Goal: Task Accomplishment & Management: Use online tool/utility

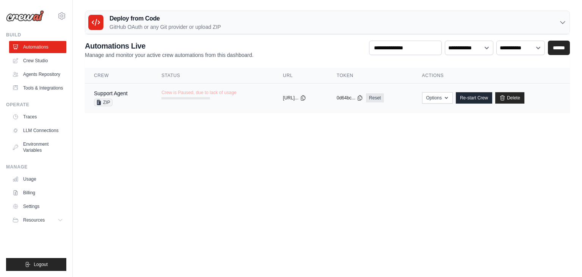
click at [173, 93] on span "Crew is Paused, due to lack of usage" at bounding box center [198, 92] width 75 height 6
click at [515, 100] on link "Delete" at bounding box center [509, 97] width 29 height 11
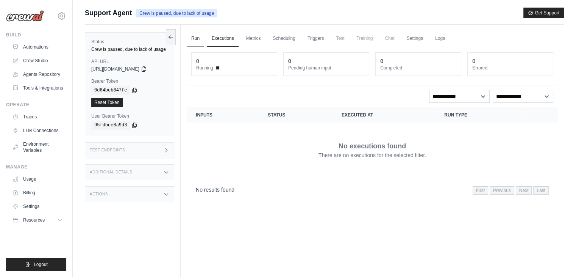
click at [193, 39] on link "Run" at bounding box center [195, 39] width 17 height 16
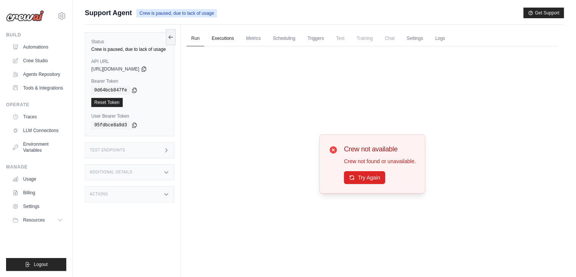
click at [224, 37] on link "Executions" at bounding box center [222, 39] width 31 height 16
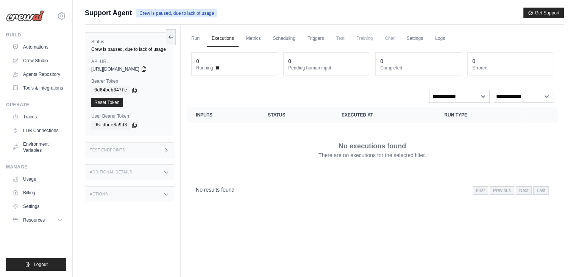
scroll to position [32, 0]
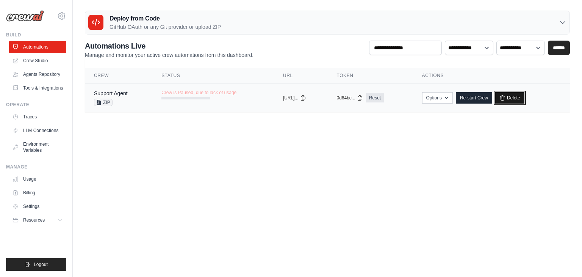
click at [517, 99] on link "Delete" at bounding box center [509, 97] width 29 height 11
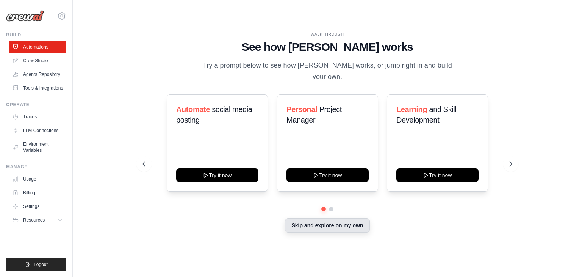
click at [344, 220] on button "Skip and explore on my own" at bounding box center [327, 225] width 84 height 14
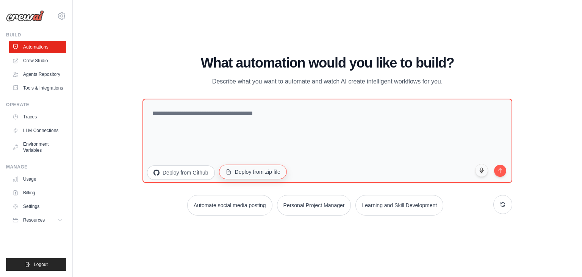
click at [232, 173] on button "Deploy from zip file" at bounding box center [253, 171] width 68 height 14
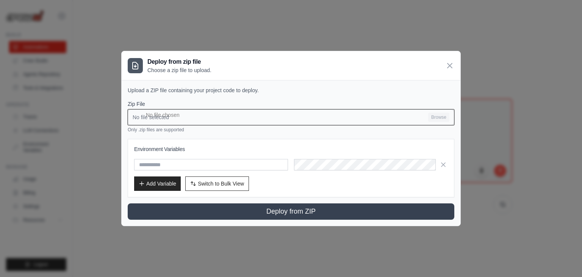
click at [436, 114] on input "No file selected Browse" at bounding box center [291, 117] width 327 height 16
type input "**********"
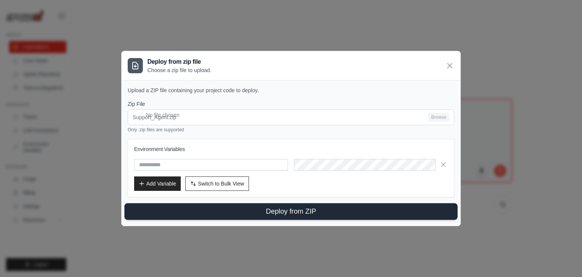
click at [301, 210] on button "Deploy from ZIP" at bounding box center [290, 211] width 333 height 17
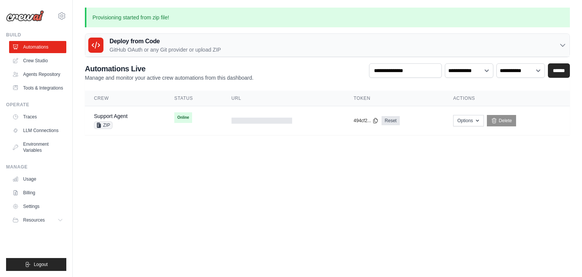
click at [207, 166] on body "satishkolamudi@gmail.com Settings Build Automations" at bounding box center [291, 138] width 582 height 277
click at [127, 113] on div "Support Agent ZIP" at bounding box center [125, 120] width 62 height 17
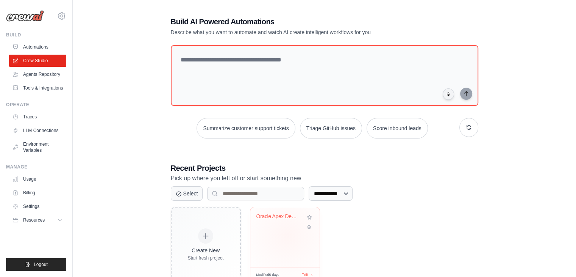
scroll to position [28, 0]
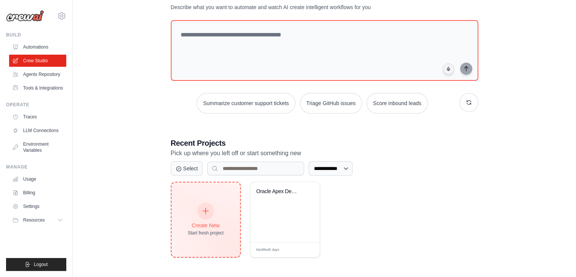
click at [203, 203] on div at bounding box center [205, 210] width 17 height 17
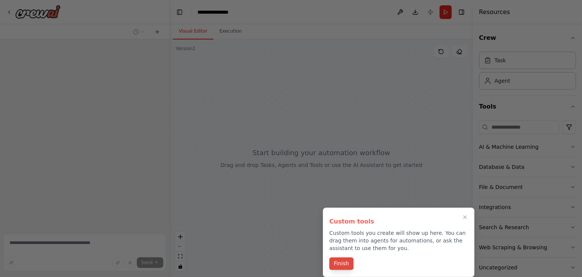
click at [343, 262] on button "Finish" at bounding box center [341, 263] width 24 height 13
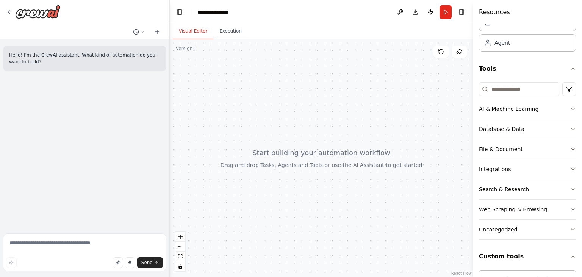
scroll to position [114, 0]
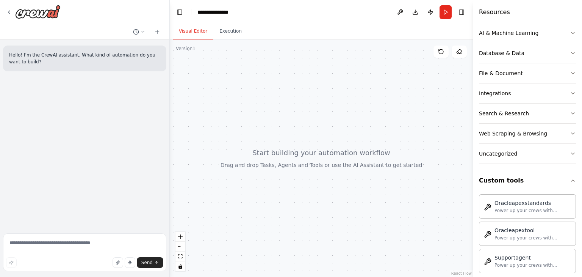
click at [521, 179] on button "Custom tools" at bounding box center [527, 180] width 97 height 21
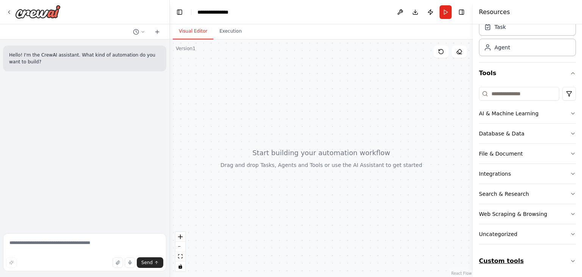
click at [529, 263] on button "Custom tools" at bounding box center [527, 260] width 97 height 21
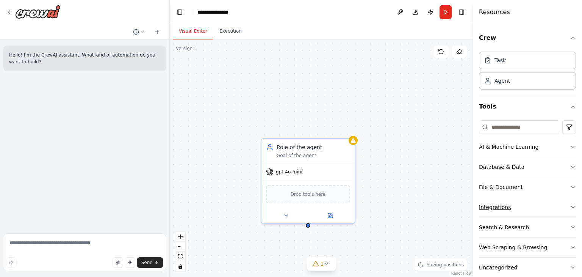
scroll to position [121, 0]
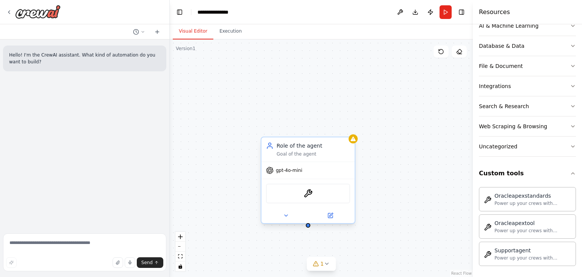
drag, startPoint x: 314, startPoint y: 157, endPoint x: 288, endPoint y: 172, distance: 29.7
click at [288, 172] on span "gpt-4o-mini" at bounding box center [289, 170] width 27 height 6
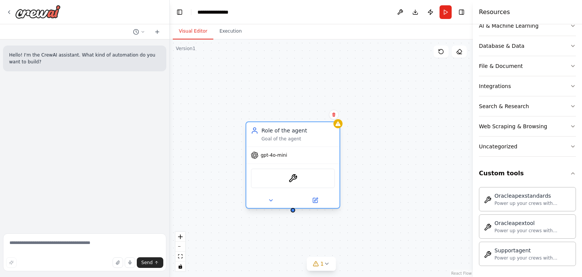
drag, startPoint x: 338, startPoint y: 160, endPoint x: 321, endPoint y: 149, distance: 20.1
click at [321, 149] on div "Role of the agent Goal of the agent gpt-4o-mini Supportagent" at bounding box center [293, 164] width 95 height 87
click at [333, 114] on icon at bounding box center [334, 114] width 5 height 5
click at [317, 114] on button "Confirm" at bounding box center [312, 114] width 27 height 9
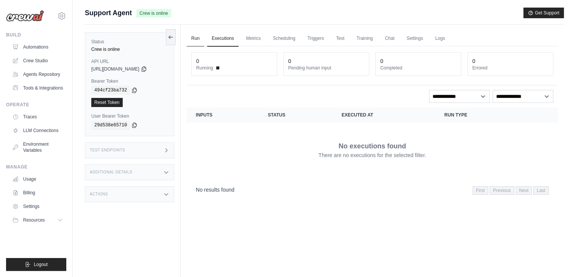
click at [190, 35] on link "Run" at bounding box center [195, 39] width 17 height 16
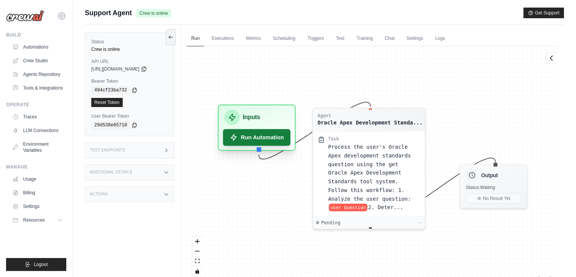
click at [254, 129] on button "Run Automation" at bounding box center [256, 137] width 67 height 17
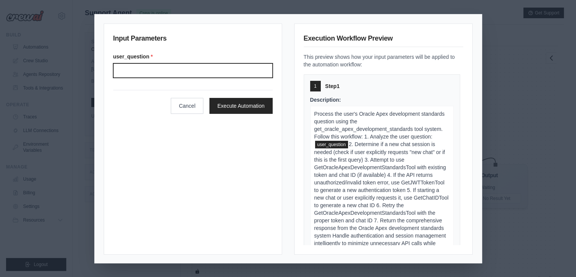
click at [162, 64] on input "User question" at bounding box center [193, 70] width 160 height 14
type input "**********"
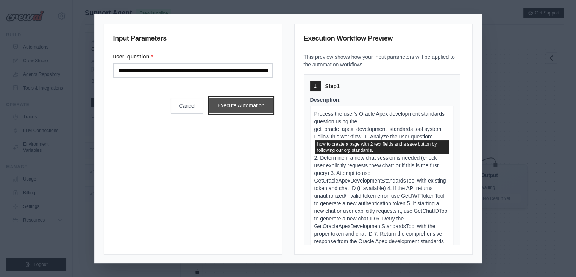
click at [227, 105] on button "Execute Automation" at bounding box center [241, 105] width 63 height 16
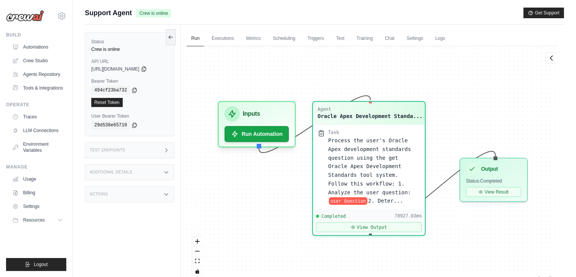
scroll to position [6713, 0]
click at [488, 186] on button "View Result" at bounding box center [493, 190] width 55 height 10
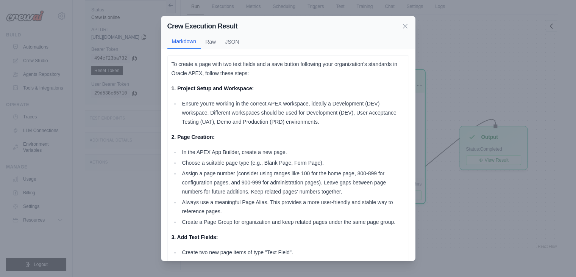
scroll to position [0, 0]
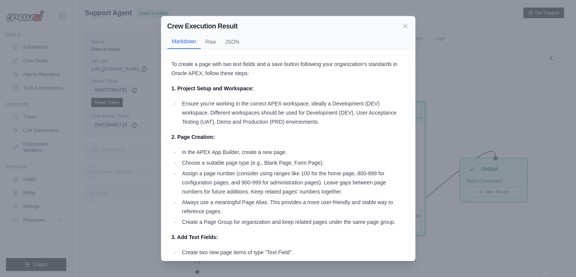
click at [456, 62] on div "Crew Execution Result Markdown Raw JSON To create a page with two text fields a…" at bounding box center [288, 138] width 576 height 277
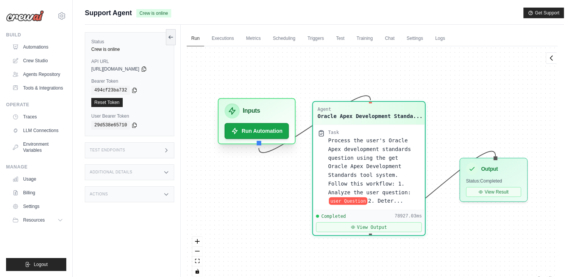
click at [255, 108] on h3 "Inputs" at bounding box center [251, 110] width 17 height 9
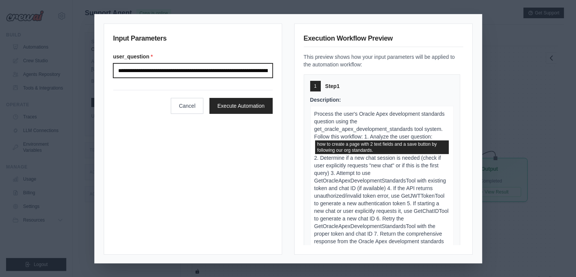
click at [214, 70] on input "**********" at bounding box center [193, 70] width 160 height 14
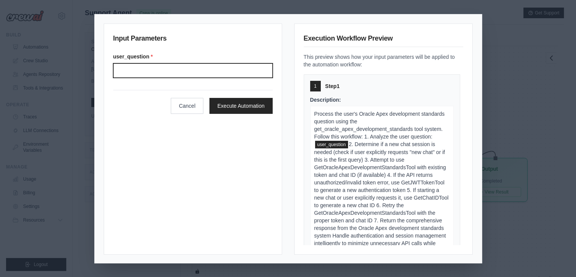
click at [212, 72] on input "User question" at bounding box center [193, 70] width 160 height 14
type input "**********"
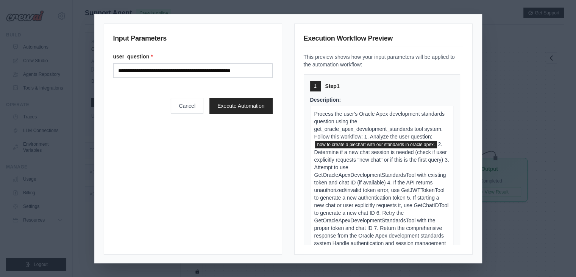
click at [234, 164] on div "**********" at bounding box center [193, 138] width 178 height 231
click at [232, 106] on button "Execute Automation" at bounding box center [241, 105] width 63 height 16
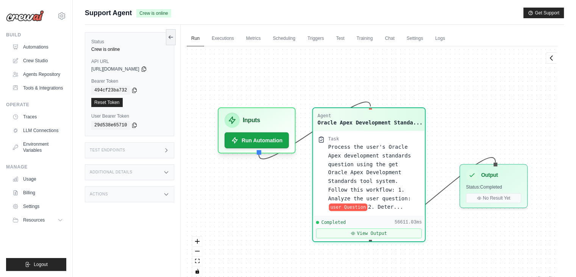
scroll to position [88, 0]
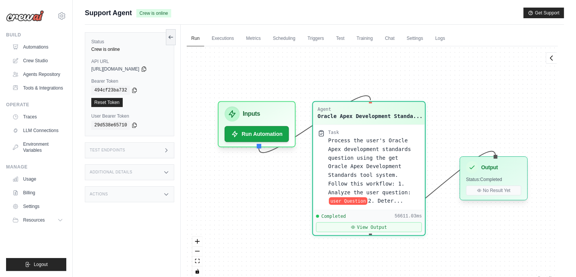
click at [494, 184] on div "Output Status: Completed No Result Yet" at bounding box center [494, 178] width 68 height 44
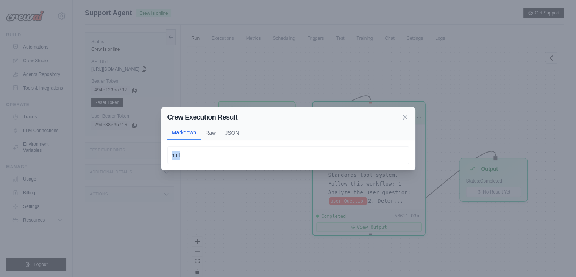
drag, startPoint x: 203, startPoint y: 152, endPoint x: 168, endPoint y: 151, distance: 35.3
click at [168, 151] on div "null" at bounding box center [288, 154] width 242 height 17
click at [285, 149] on div "null" at bounding box center [288, 154] width 242 height 17
click at [405, 115] on icon at bounding box center [406, 117] width 8 height 8
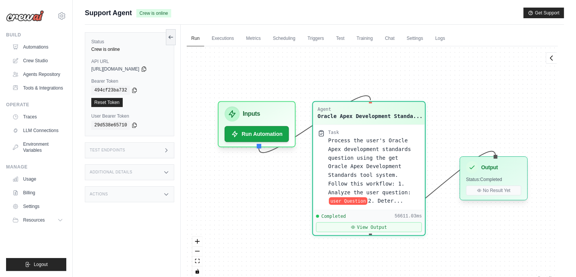
click at [488, 169] on h3 "Output" at bounding box center [489, 167] width 17 height 8
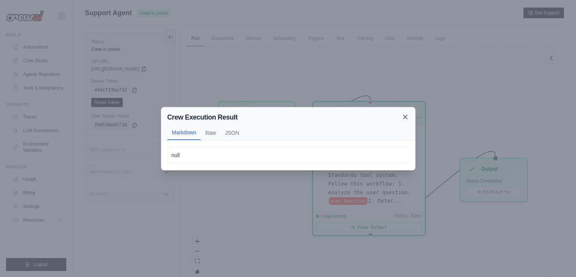
click at [403, 116] on icon at bounding box center [406, 117] width 8 height 8
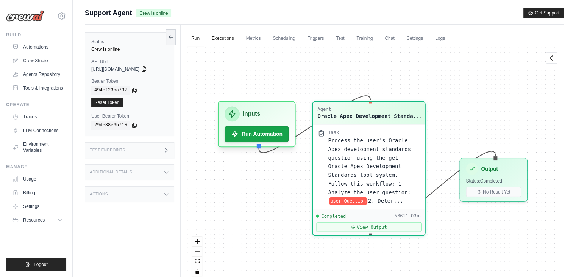
click at [220, 38] on link "Executions" at bounding box center [222, 39] width 31 height 16
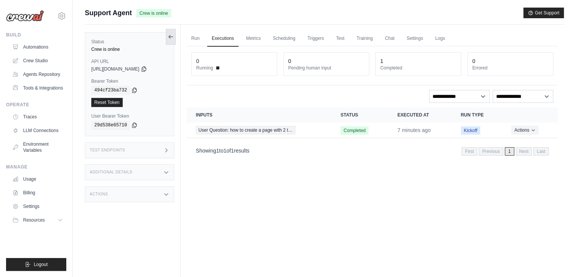
click at [169, 35] on icon at bounding box center [171, 37] width 6 height 6
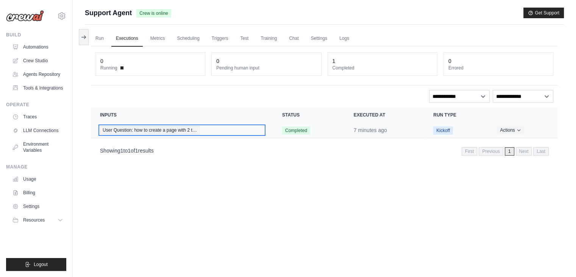
click at [145, 129] on span "User Question: how to create a page with 2 t…" at bounding box center [150, 130] width 100 height 8
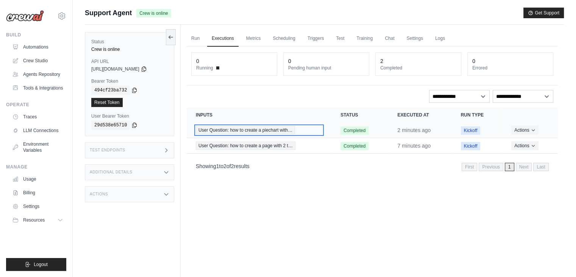
click at [259, 128] on span "User Question: how to create a piechart with…" at bounding box center [245, 130] width 99 height 8
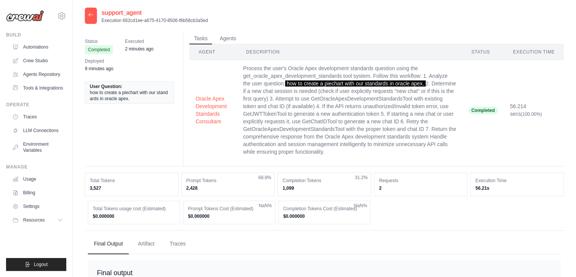
scroll to position [114, 0]
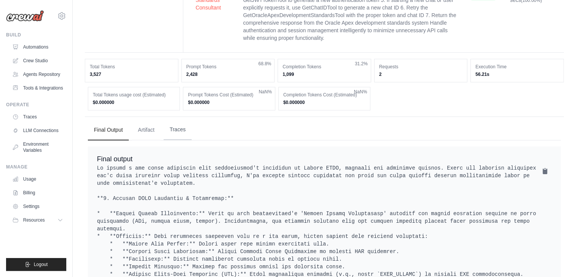
click at [175, 124] on button "Traces" at bounding box center [178, 129] width 28 height 20
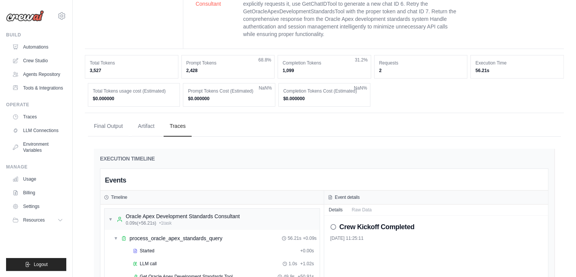
scroll to position [189, 0]
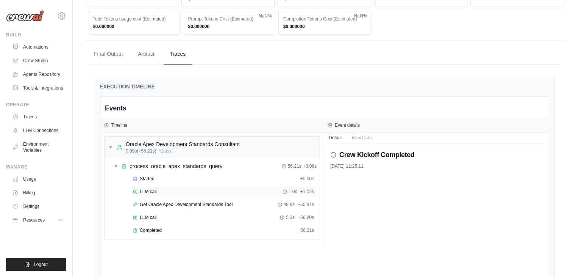
click at [144, 188] on span "LLM call" at bounding box center [148, 191] width 17 height 6
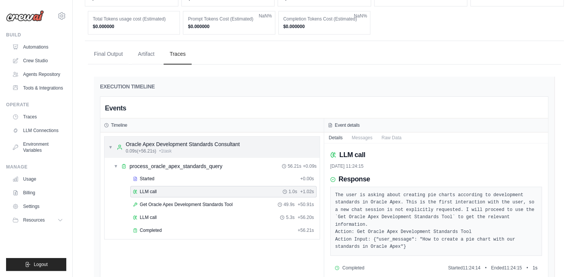
click at [149, 141] on div "Oracle Apex Development Standards Consultant" at bounding box center [183, 144] width 114 height 8
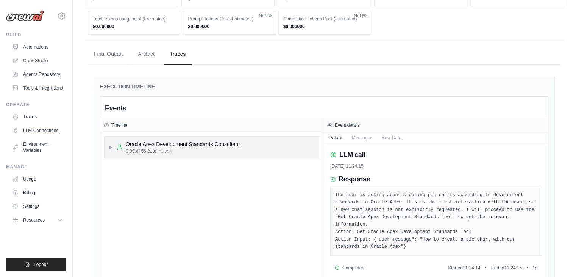
click at [150, 146] on div "Oracle Apex Development Standards Consultant" at bounding box center [183, 144] width 114 height 8
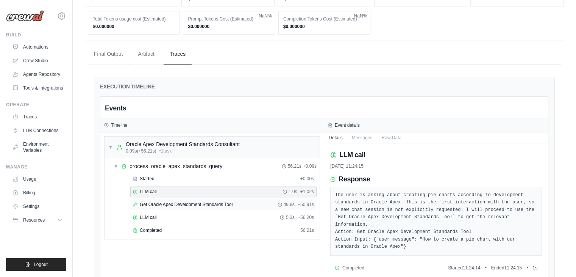
click at [152, 202] on span "Get Oracle Apex Development Standards Tool" at bounding box center [186, 204] width 93 height 6
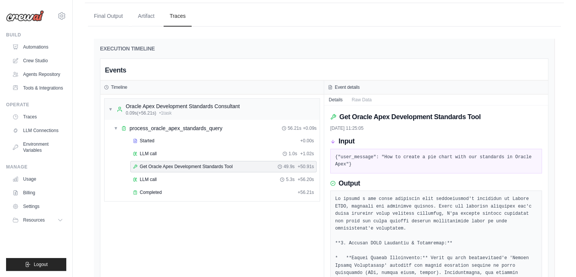
scroll to position [303, 0]
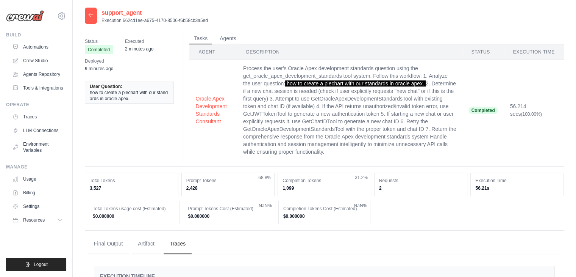
scroll to position [227, 0]
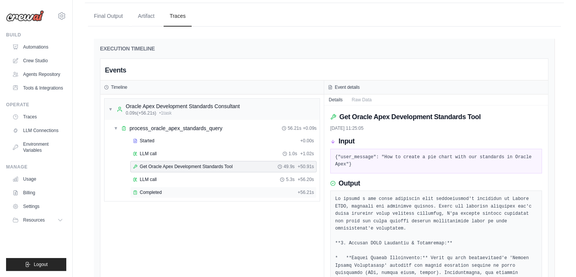
click at [142, 189] on span "Completed" at bounding box center [151, 192] width 22 height 6
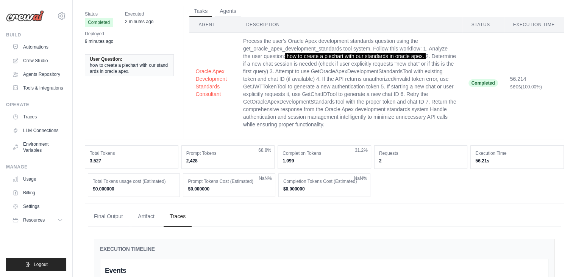
scroll to position [0, 0]
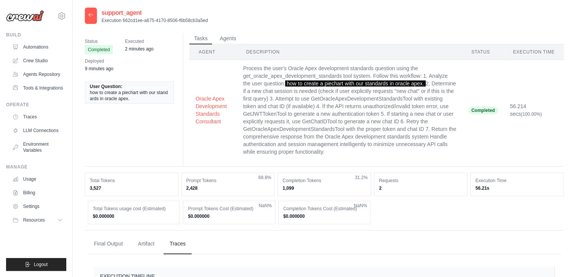
click at [93, 14] on icon at bounding box center [91, 15] width 6 height 6
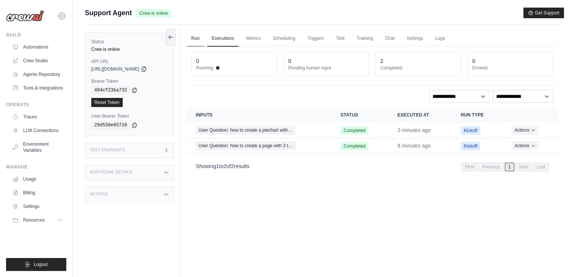
click at [189, 35] on link "Run" at bounding box center [195, 39] width 17 height 16
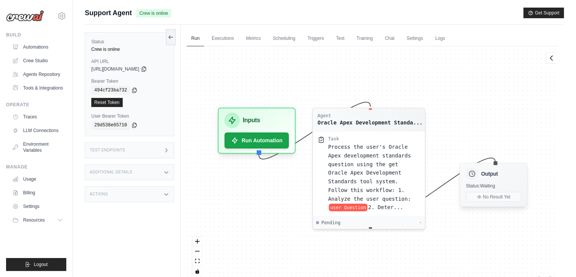
click at [491, 183] on div "Status: Waiting" at bounding box center [493, 186] width 55 height 6
click at [171, 37] on icon at bounding box center [171, 37] width 4 height 0
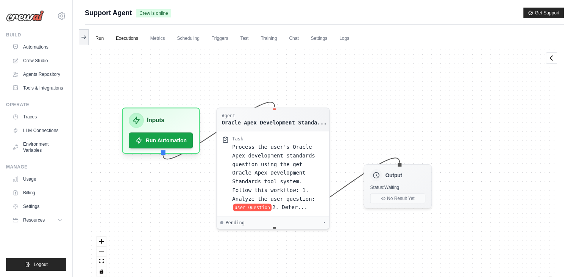
click at [114, 34] on link "Executions" at bounding box center [126, 39] width 31 height 16
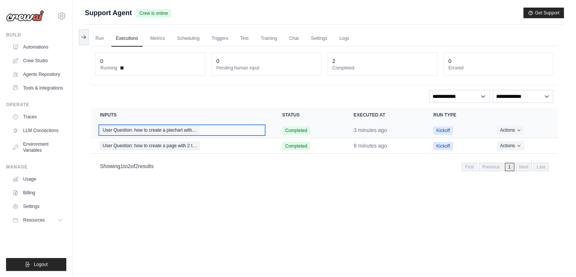
click at [173, 129] on span "User Question: how to create a piechart with…" at bounding box center [149, 130] width 99 height 8
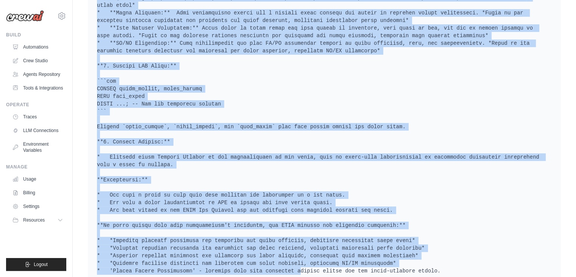
scroll to position [512, 0]
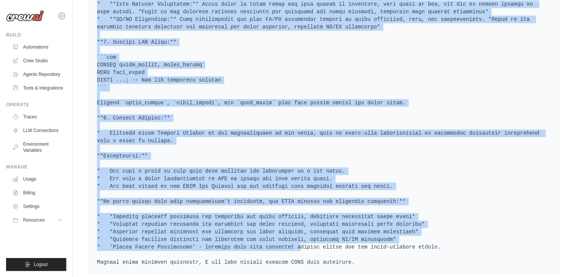
drag, startPoint x: 109, startPoint y: 147, endPoint x: 367, endPoint y: 246, distance: 276.7
click at [367, 246] on pre at bounding box center [324, 15] width 455 height 500
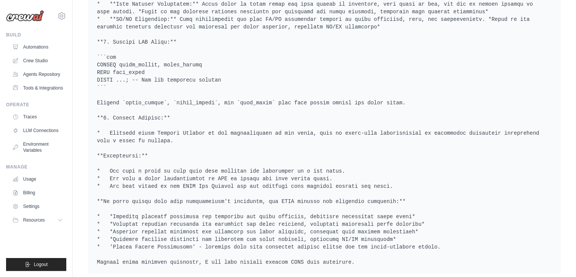
click at [357, 249] on pre at bounding box center [324, 15] width 455 height 500
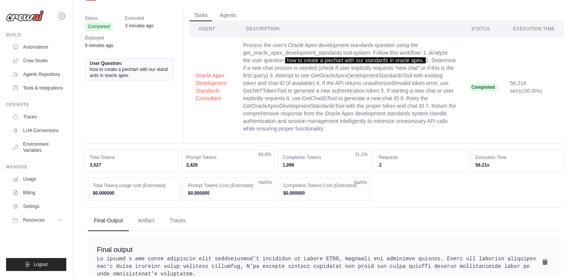
scroll to position [0, 0]
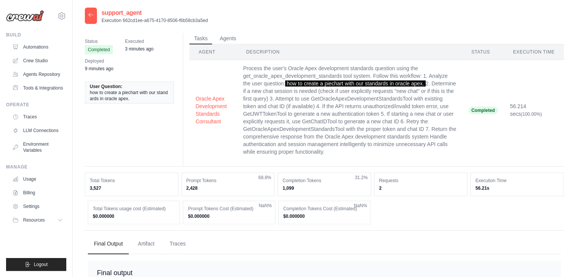
click at [95, 16] on div at bounding box center [91, 16] width 12 height 16
click at [88, 16] on icon at bounding box center [91, 15] width 6 height 6
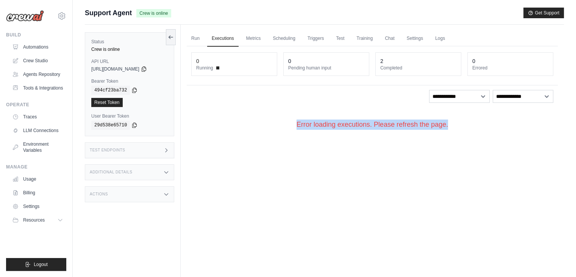
drag, startPoint x: 286, startPoint y: 128, endPoint x: 582, endPoint y: 143, distance: 295.5
click at [576, 143] on html "[EMAIL_ADDRESS][DOMAIN_NAME] Settings Build Automations Resources *" at bounding box center [288, 154] width 576 height 309
click at [569, 199] on div "Submit a support request Describe your issue or question * Please be specific a…" at bounding box center [325, 155] width 504 height 294
click at [317, 146] on div "Run Executions Metrics Scheduling Triggers Test Training Chat Settings Logs 0 R…" at bounding box center [372, 163] width 383 height 277
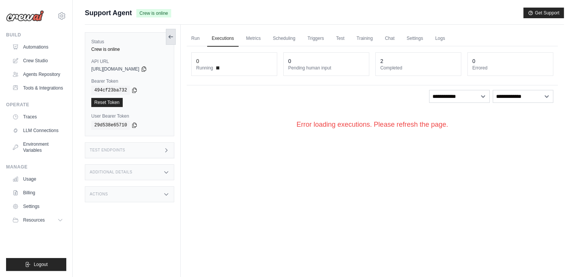
click at [171, 34] on icon at bounding box center [171, 37] width 6 height 6
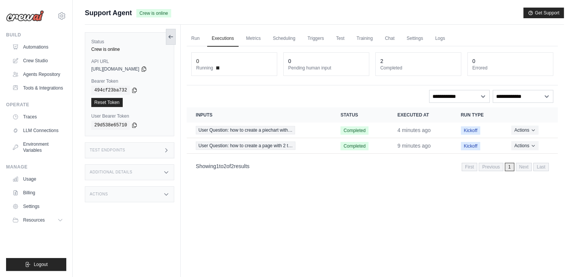
click at [169, 34] on icon at bounding box center [171, 37] width 6 height 6
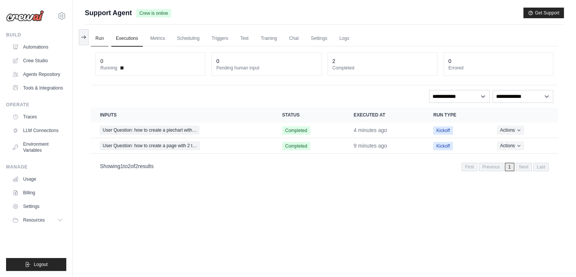
click at [103, 40] on link "Run" at bounding box center [99, 39] width 17 height 16
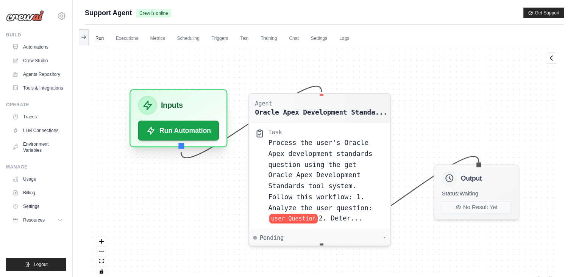
click at [188, 108] on div "Inputs" at bounding box center [178, 105] width 81 height 19
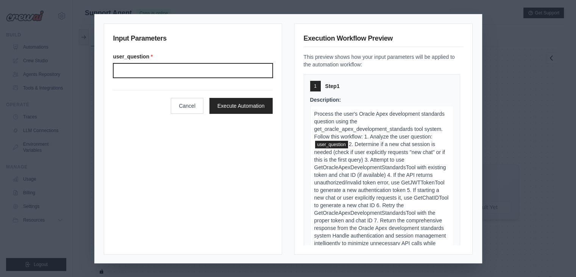
click at [184, 70] on input "User question" at bounding box center [193, 70] width 160 height 14
type input "**********"
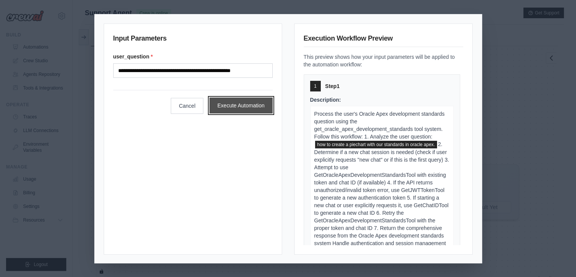
click at [227, 102] on button "Execute Automation" at bounding box center [241, 105] width 63 height 16
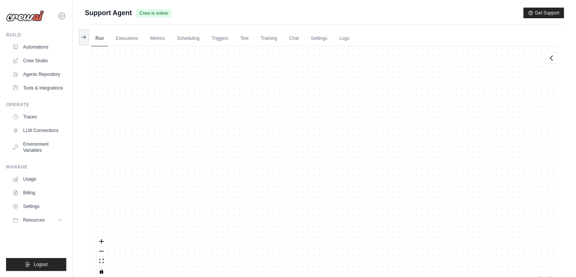
scroll to position [4236, 0]
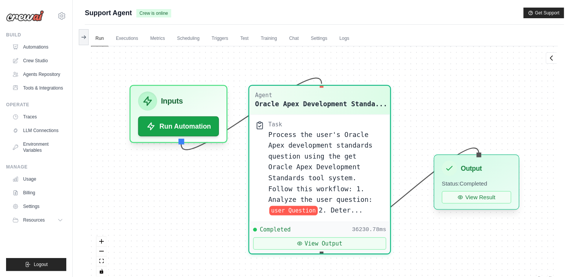
click at [477, 181] on span "Status: Completed" at bounding box center [464, 183] width 45 height 7
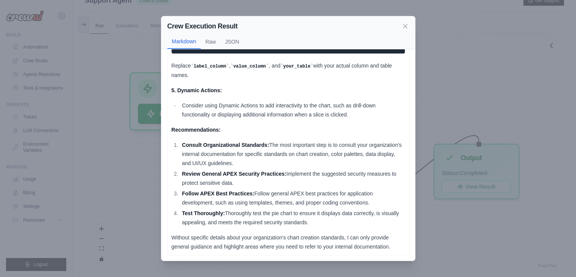
scroll to position [32, 0]
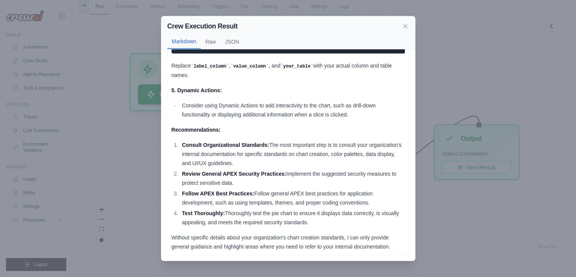
click at [301, 183] on li "Review General APEX Security Practices: Implement the suggested security measur…" at bounding box center [292, 178] width 225 height 18
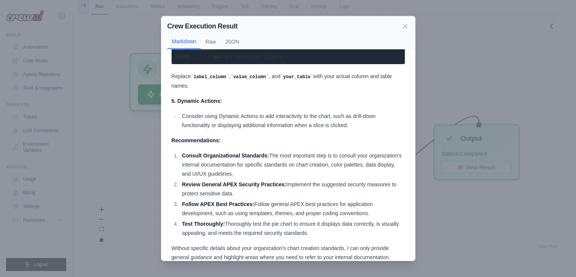
scroll to position [432, 0]
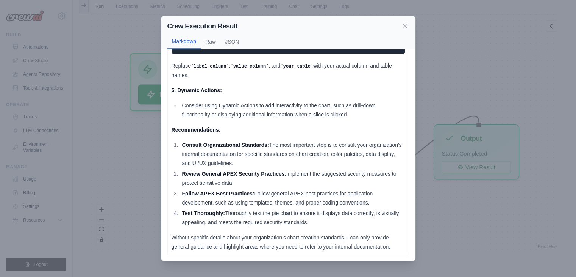
click at [310, 157] on li "Consult Organizational Standards: The most important step is to consult your or…" at bounding box center [292, 153] width 225 height 27
click at [296, 166] on li "Consult Organizational Standards: The most important step is to consult your or…" at bounding box center [292, 153] width 225 height 27
click at [295, 170] on li "Review General APEX Security Practices: Implement the suggested security measur…" at bounding box center [292, 178] width 225 height 18
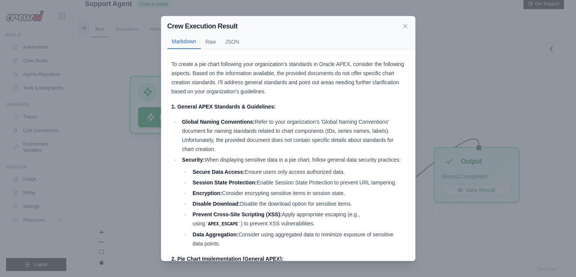
scroll to position [0, 0]
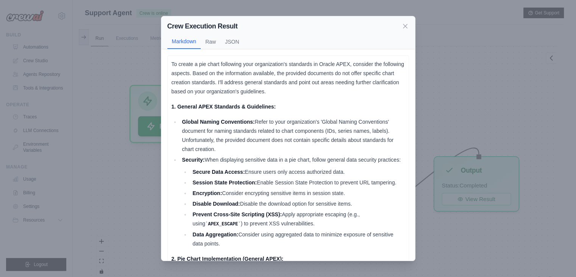
click at [286, 149] on li "Global Naming Conventions: Refer to your organization's 'Global Naming Conventi…" at bounding box center [292, 135] width 225 height 36
click at [404, 24] on icon at bounding box center [405, 26] width 4 height 4
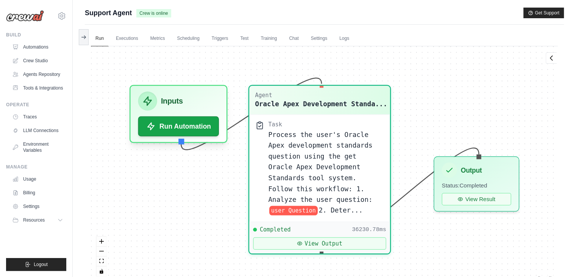
click at [446, 100] on div "Agent Oracle Apex Development Standa... Task Process the user's Oracle Apex dev…" at bounding box center [324, 163] width 467 height 235
click at [360, 11] on div "Support Agent Crew is online Get Support" at bounding box center [324, 13] width 479 height 11
click at [381, 6] on main "Submit a support request Describe your issue or question * Please be specific a…" at bounding box center [325, 154] width 504 height 309
